Goal: Register for event/course

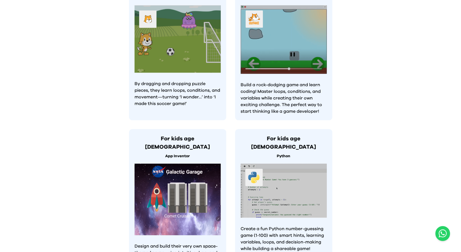
scroll to position [480, 0]
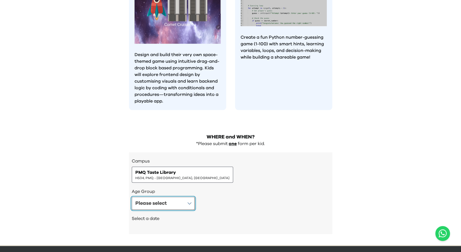
click at [161, 200] on div "Please select" at bounding box center [151, 204] width 32 height 8
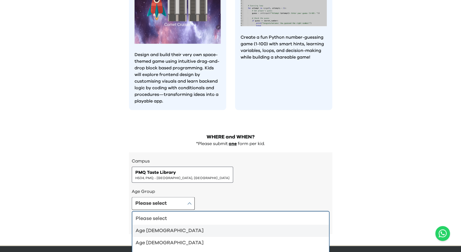
click at [158, 227] on div "Age 4-5" at bounding box center [227, 231] width 183 height 8
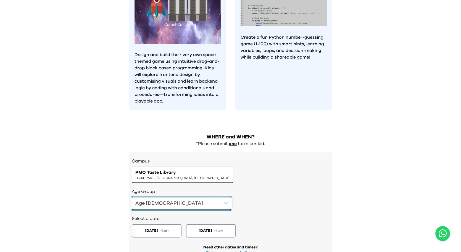
scroll to position [498, 0]
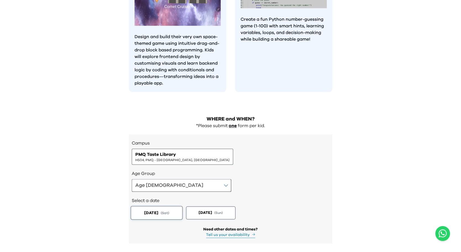
click at [159, 206] on button "2025-08-23 ( Sat )" at bounding box center [156, 213] width 52 height 14
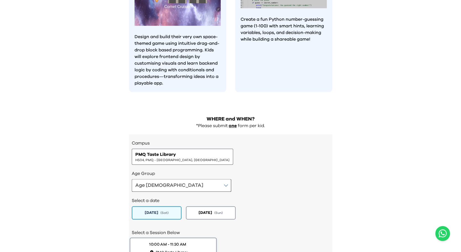
click at [175, 250] on span "PMQ Taste Library" at bounding box center [172, 252] width 32 height 5
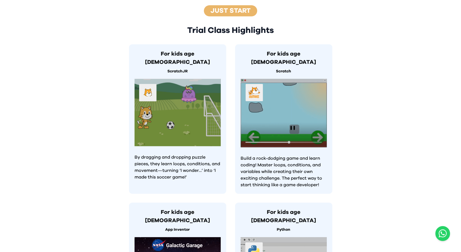
scroll to position [165, 0]
